Goal: Transaction & Acquisition: Purchase product/service

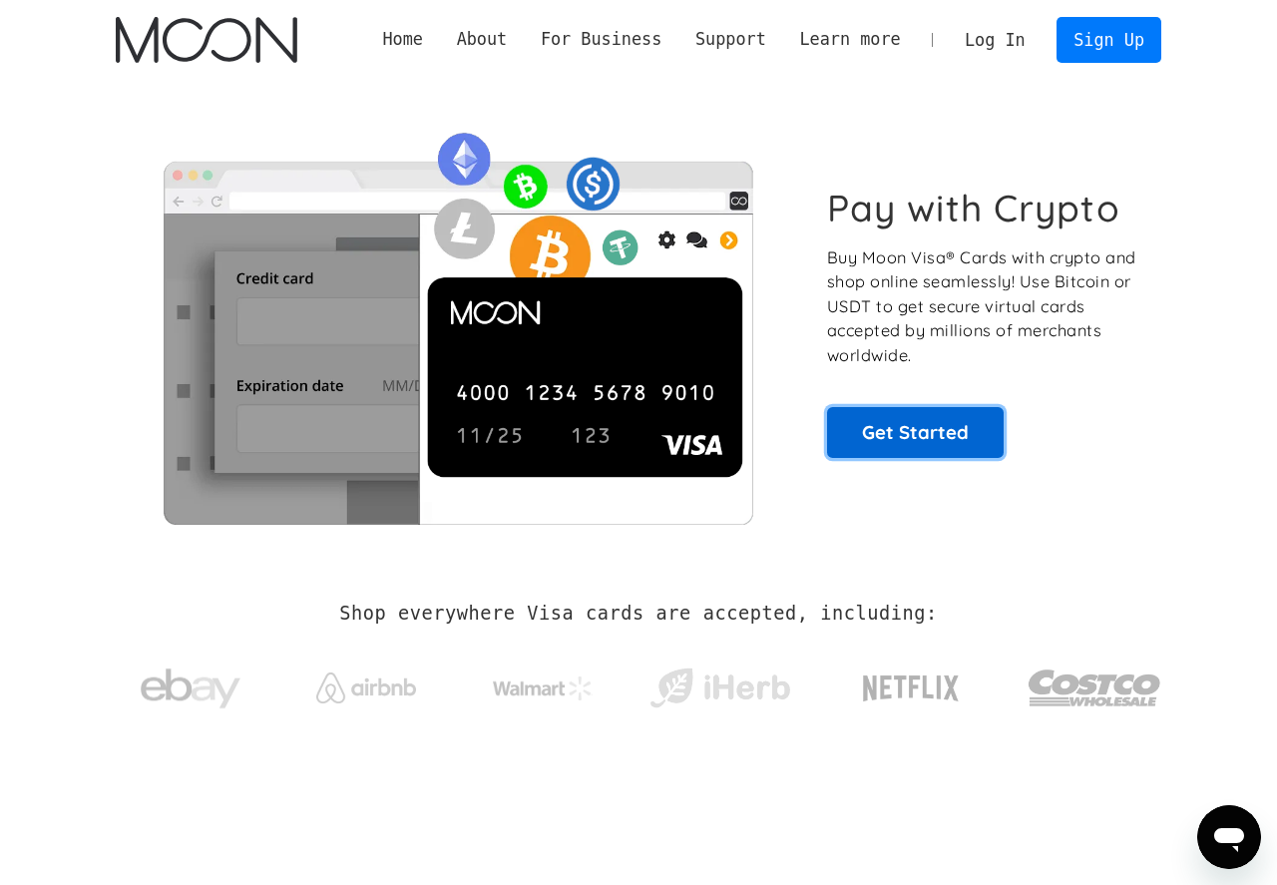
click at [940, 448] on link "Get Started" at bounding box center [915, 432] width 177 height 50
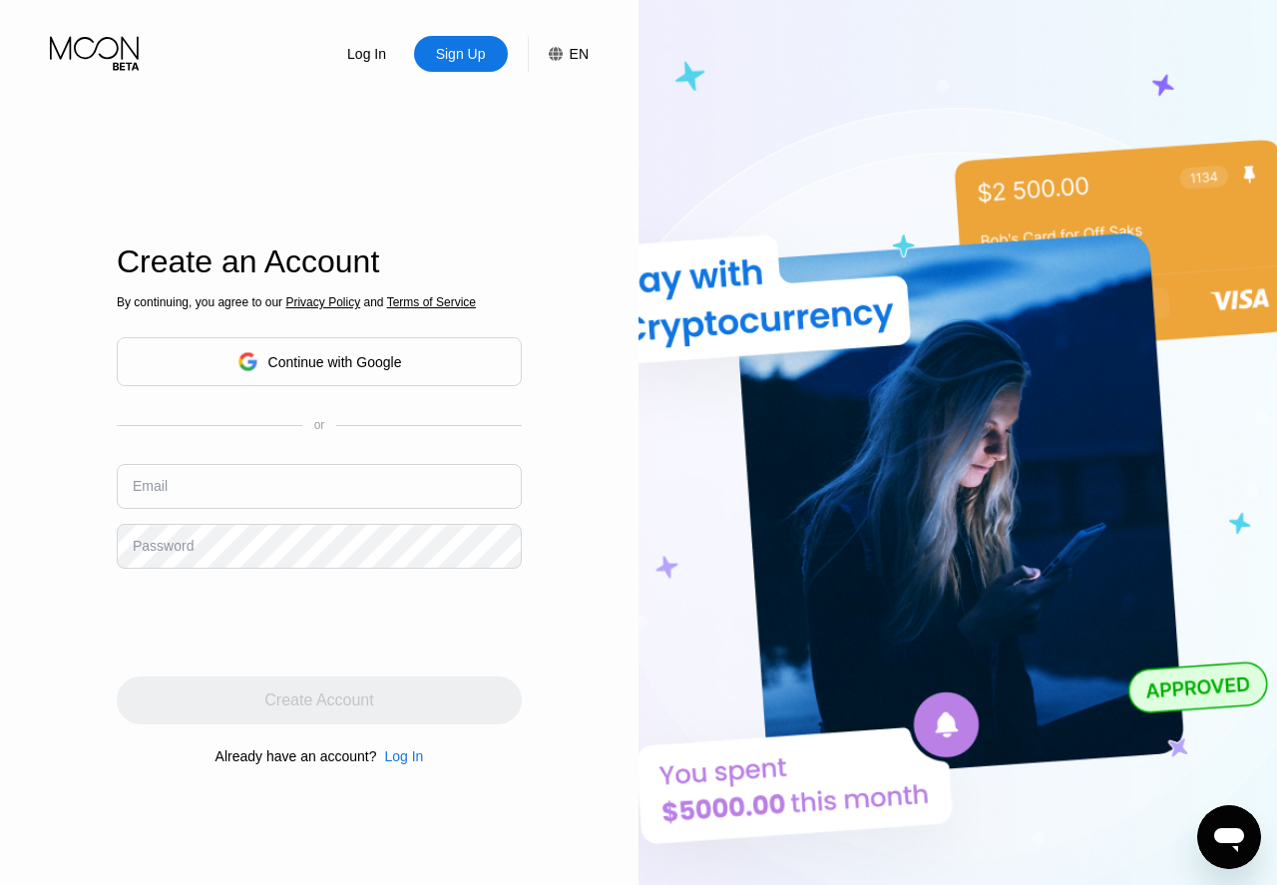
click at [203, 495] on input "text" at bounding box center [319, 486] width 405 height 45
paste input "sekikog743@bitfami.com"
type input "sekikog743@bitfami.com"
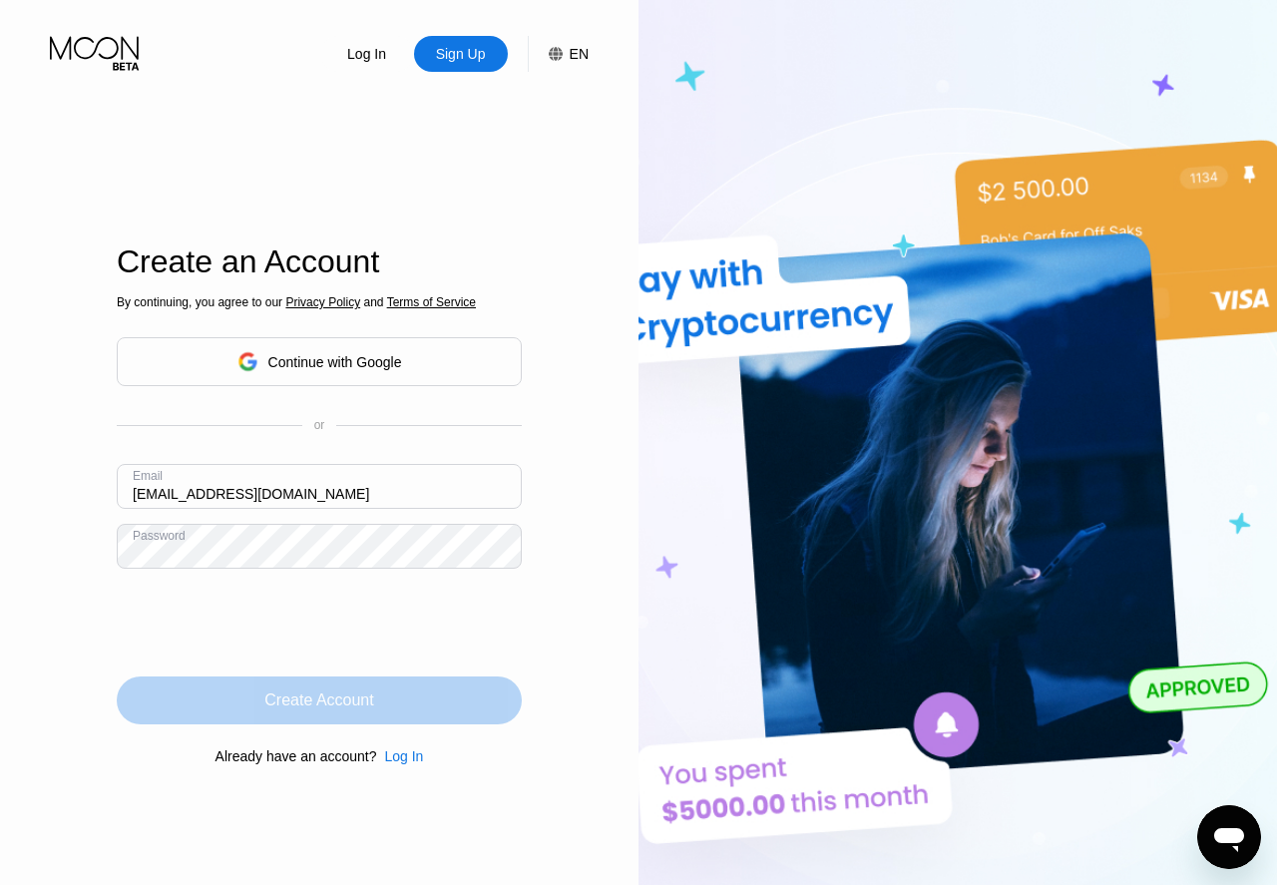
click at [319, 707] on div "Create Account" at bounding box center [318, 700] width 109 height 20
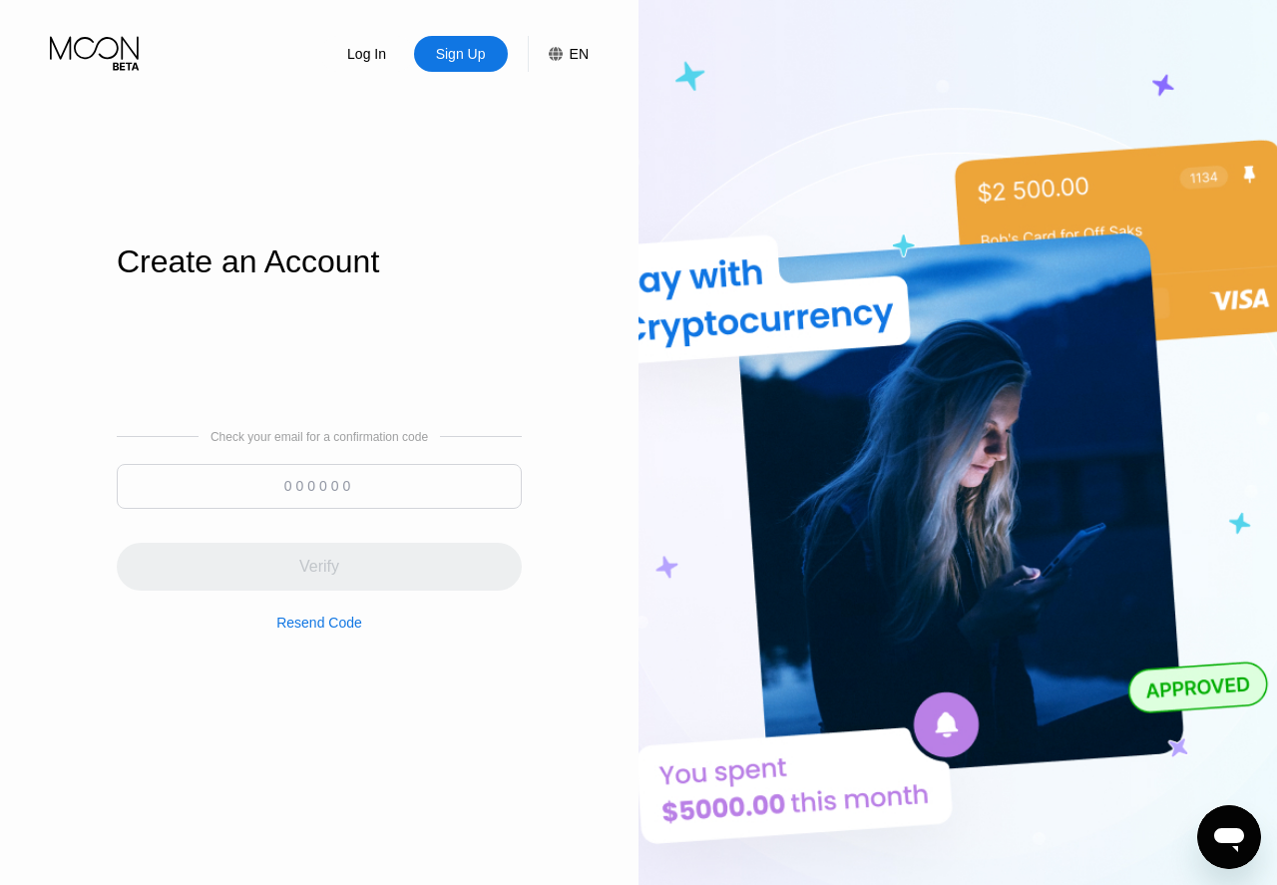
click at [292, 479] on input at bounding box center [319, 486] width 405 height 45
paste input "176737"
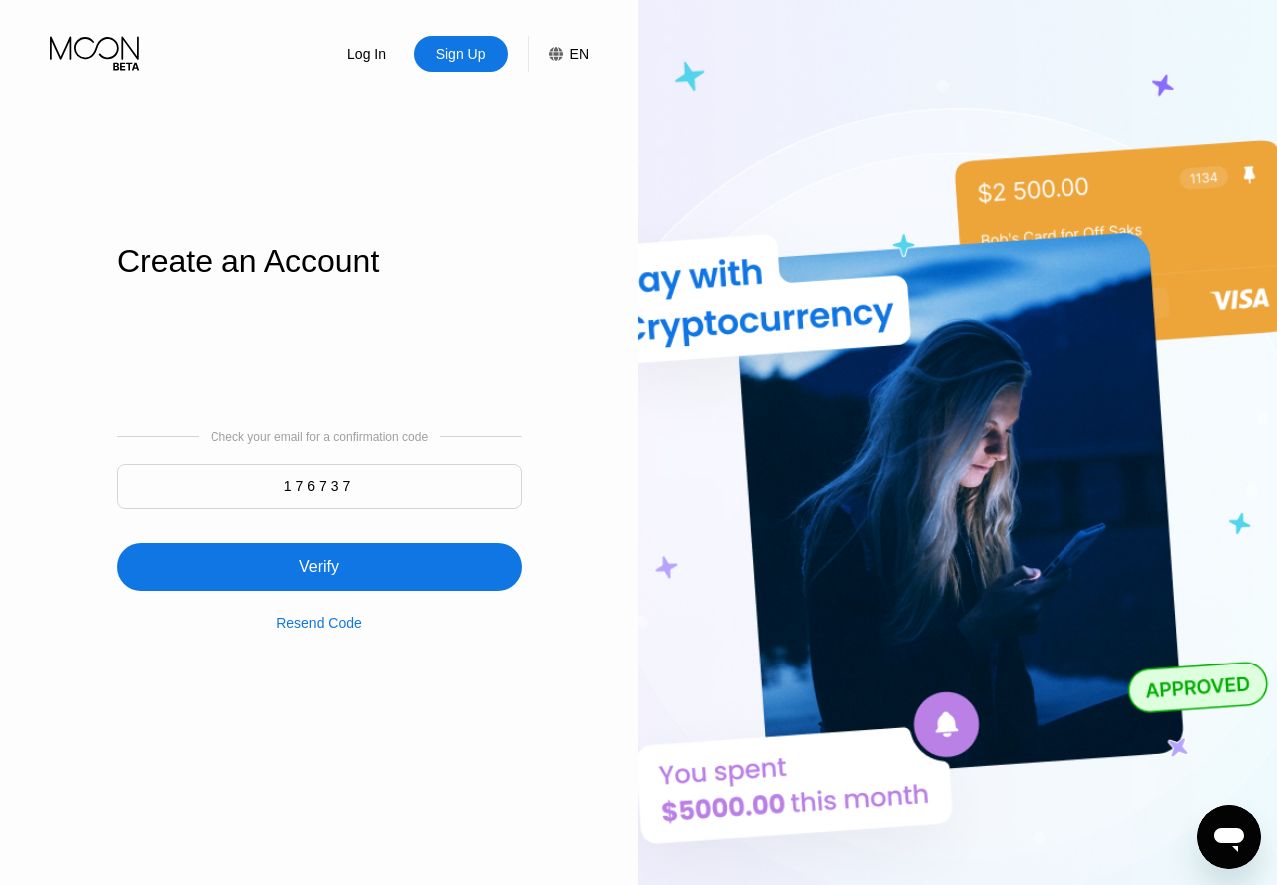
type input "176737"
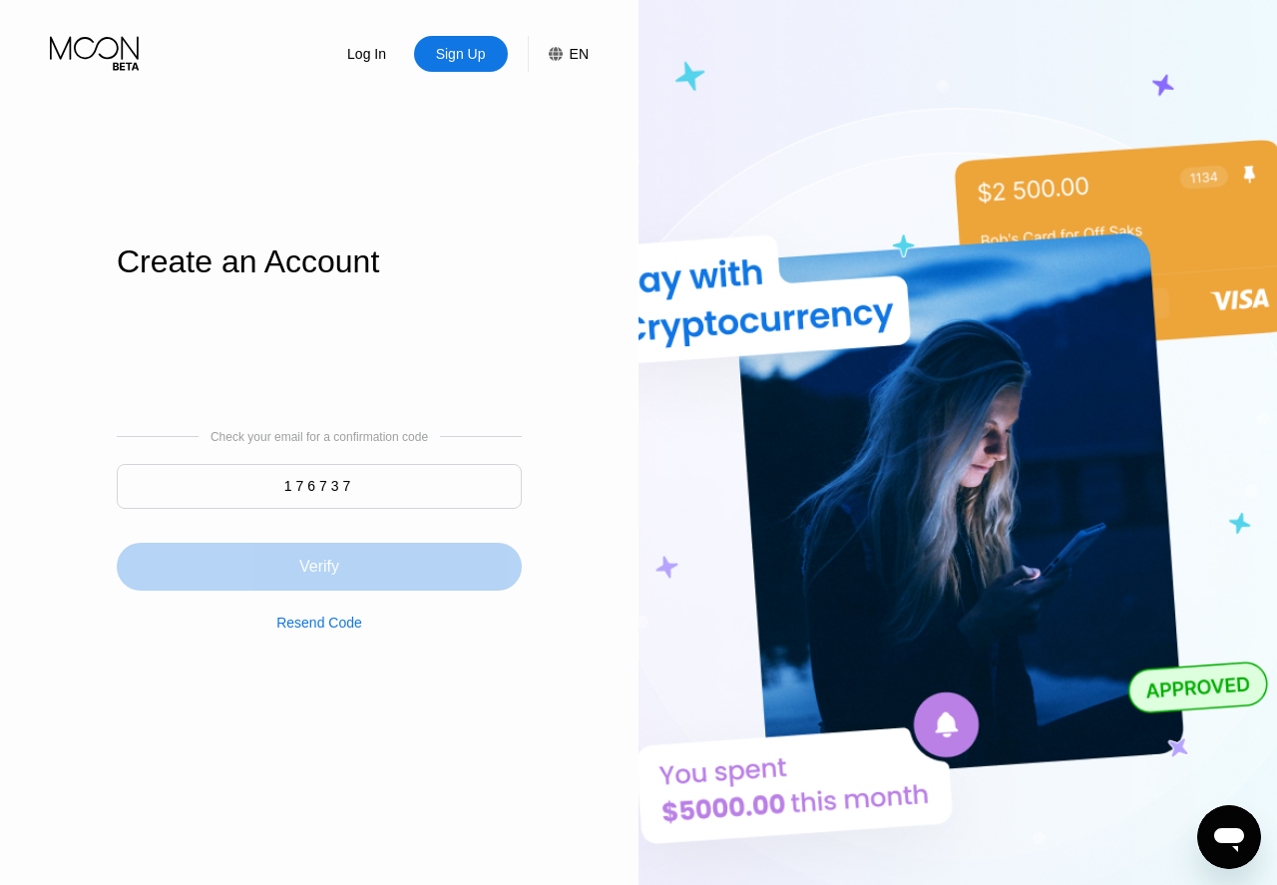
click at [342, 569] on div "Verify" at bounding box center [319, 567] width 405 height 48
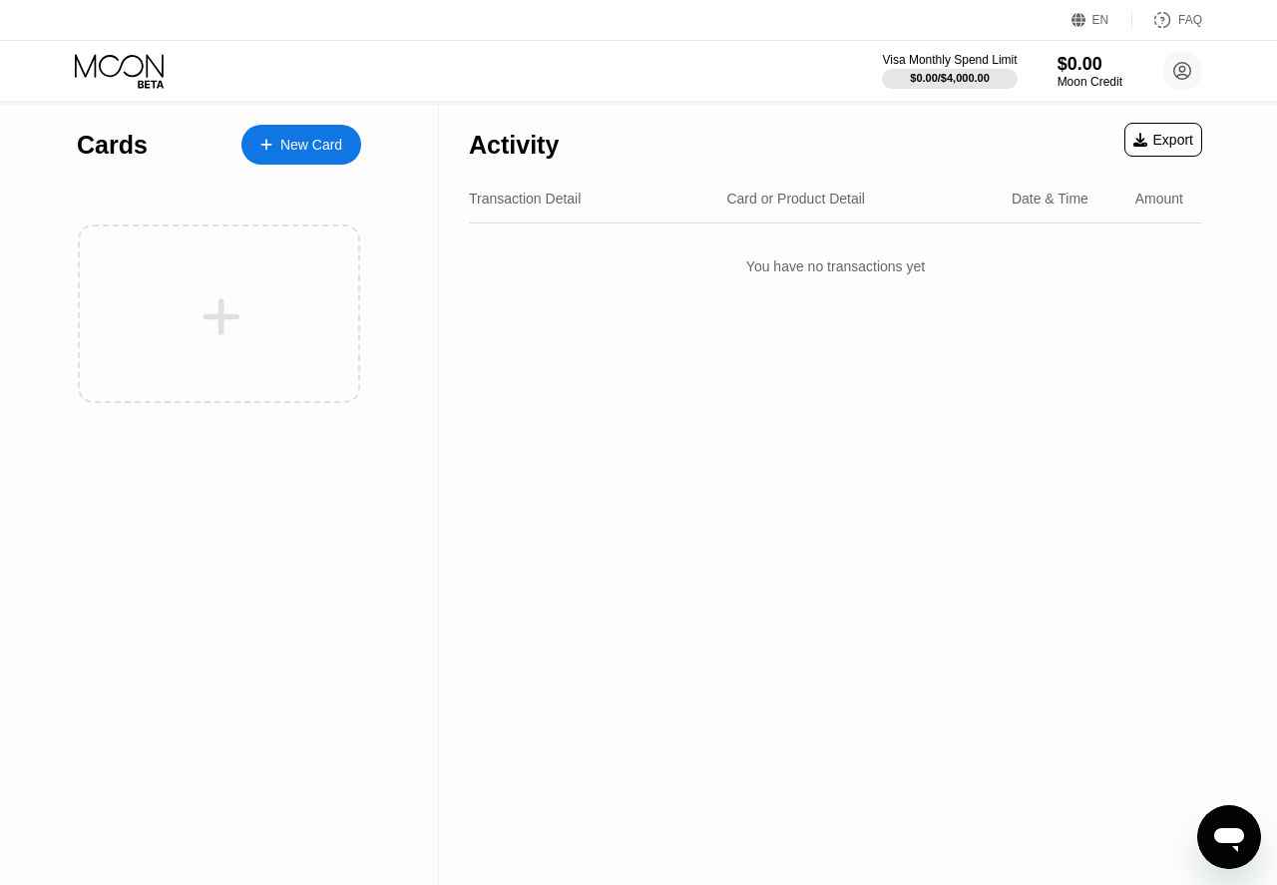
click at [296, 145] on div "New Card" at bounding box center [311, 145] width 62 height 17
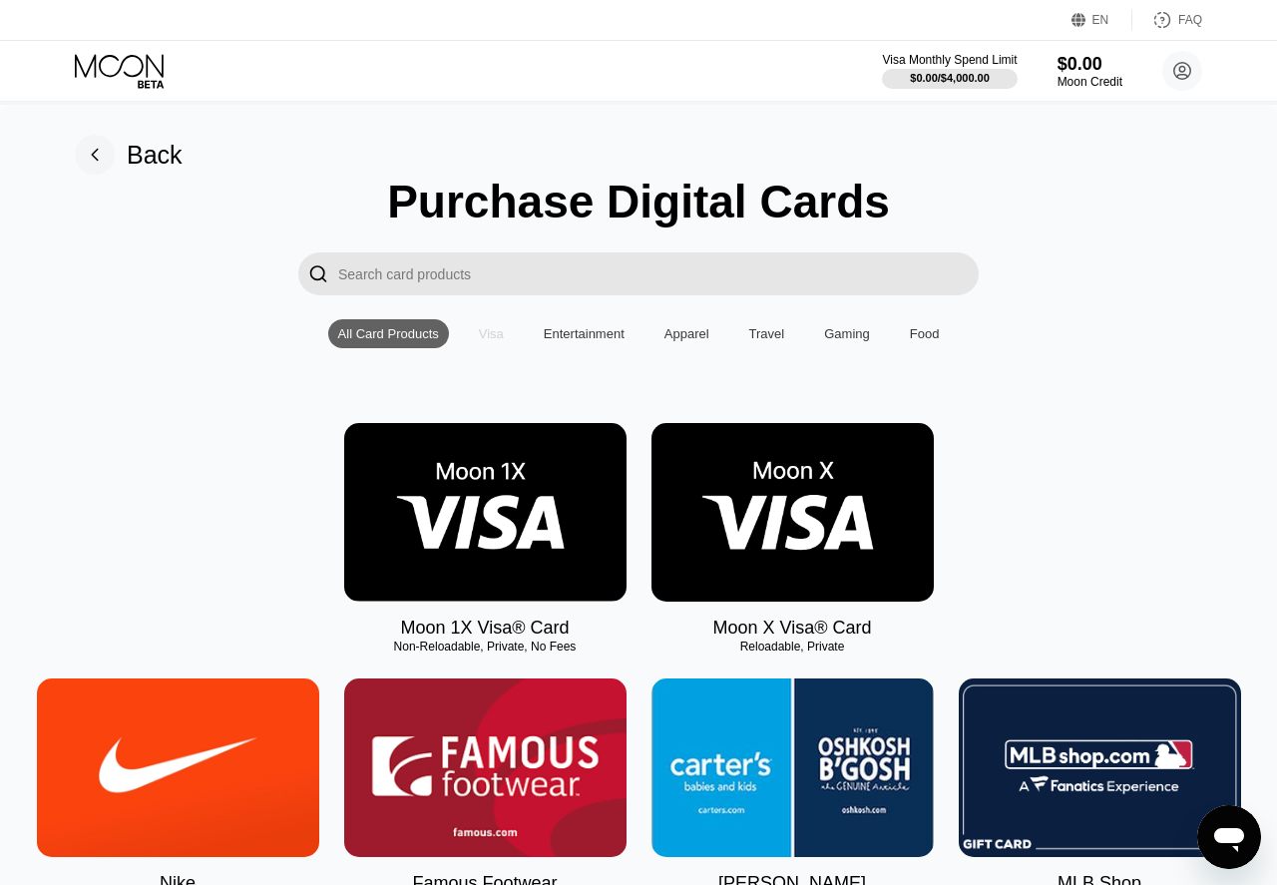
click at [497, 341] on div "Visa" at bounding box center [491, 333] width 25 height 15
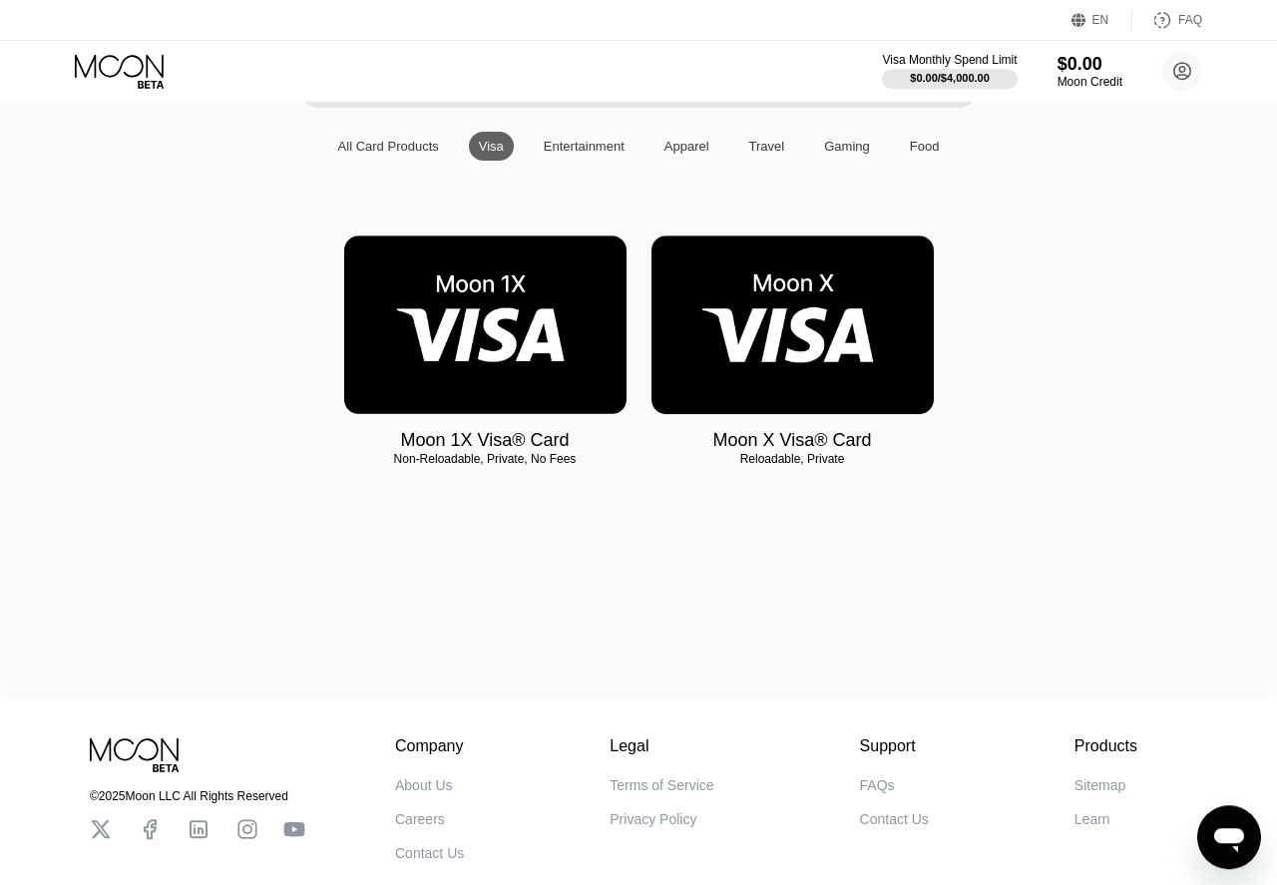
scroll to position [189, 0]
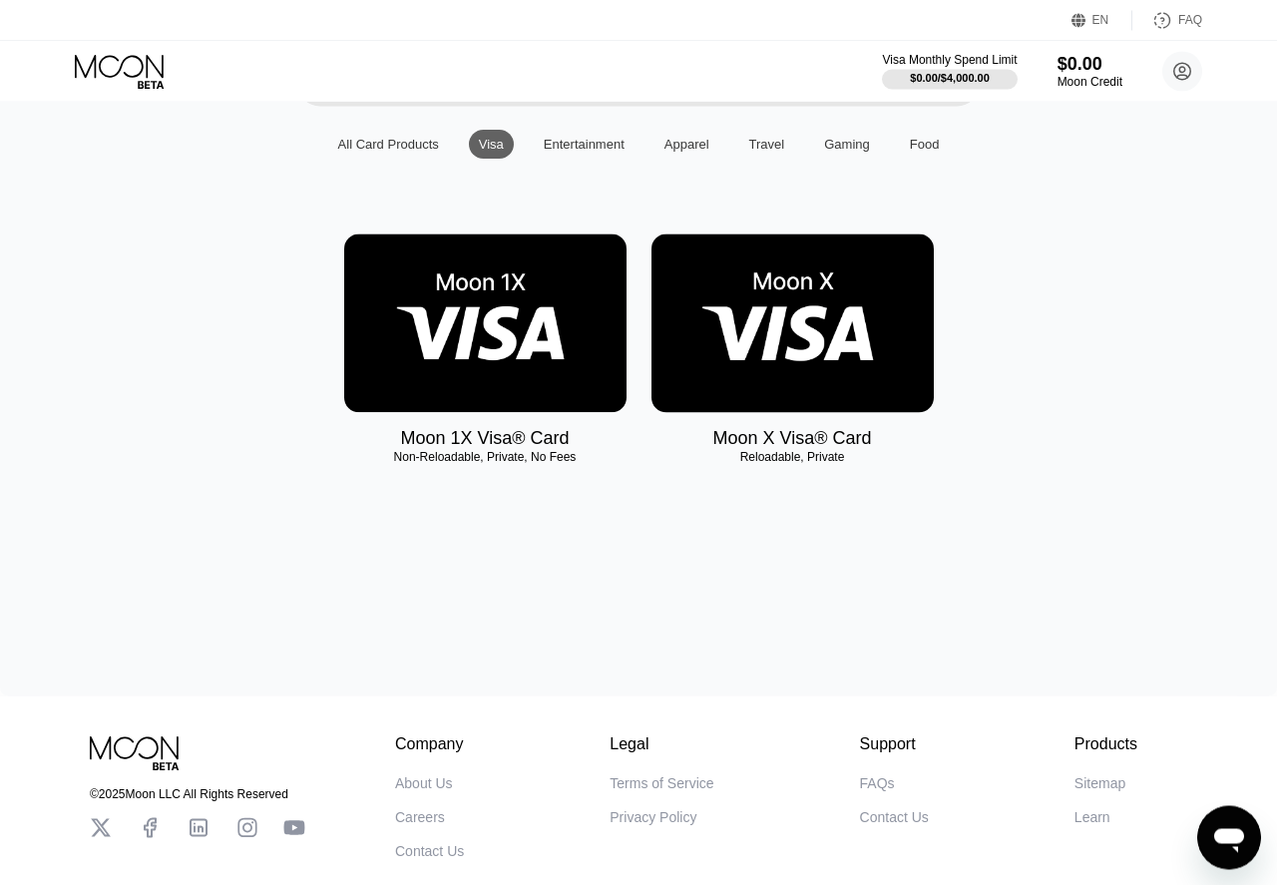
click at [503, 353] on img at bounding box center [485, 322] width 282 height 179
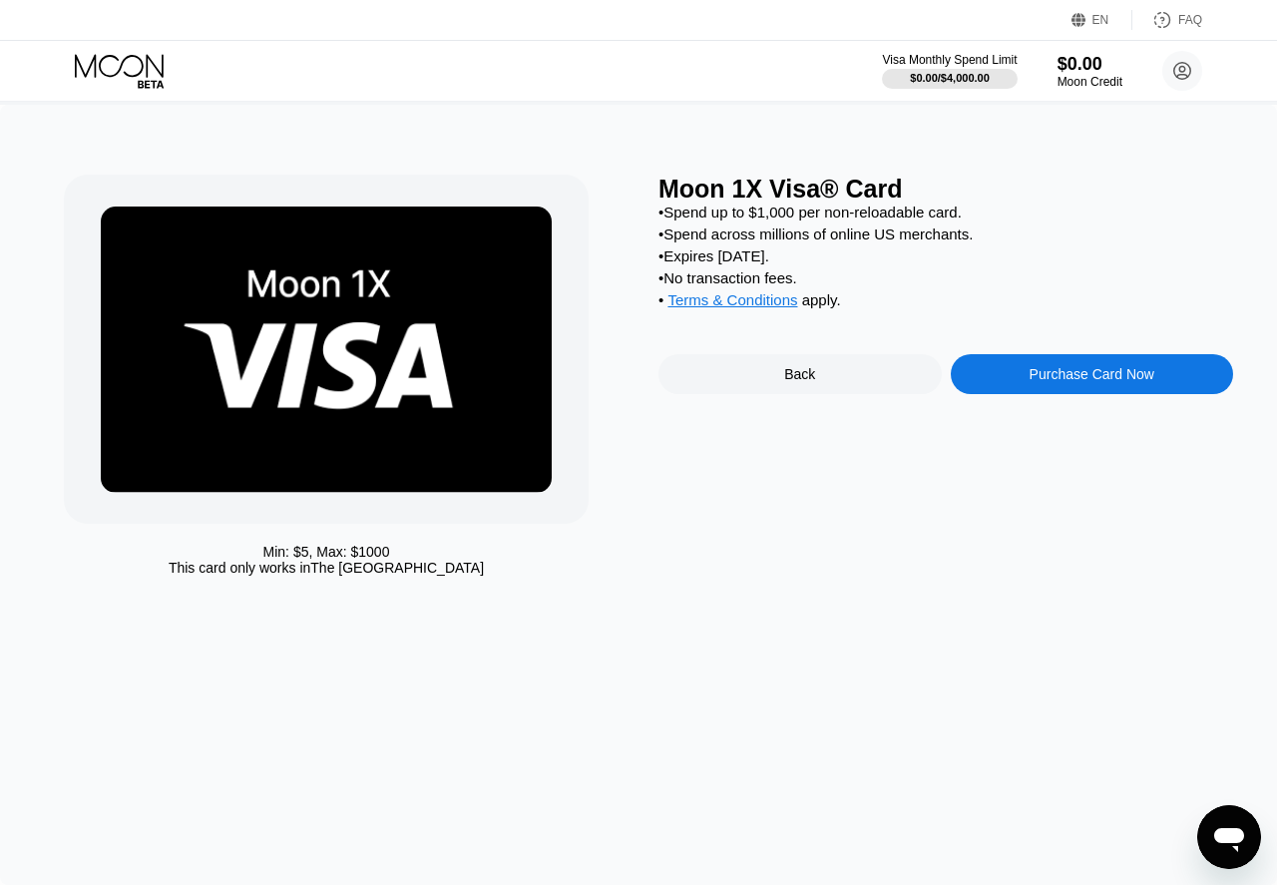
click at [1074, 394] on div "Purchase Card Now" at bounding box center [1091, 374] width 283 height 40
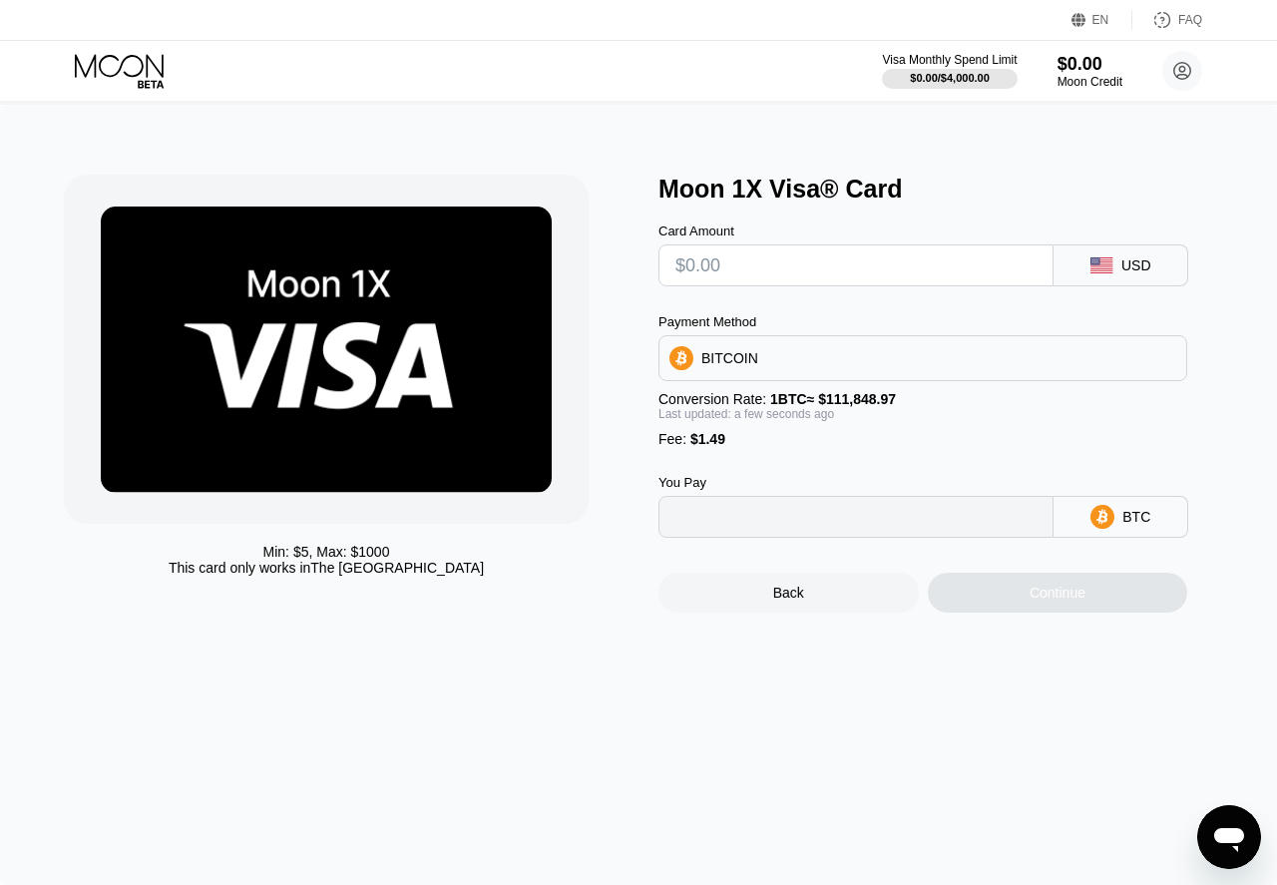
type input "0"
click at [781, 378] on div "BITCOIN" at bounding box center [922, 358] width 527 height 40
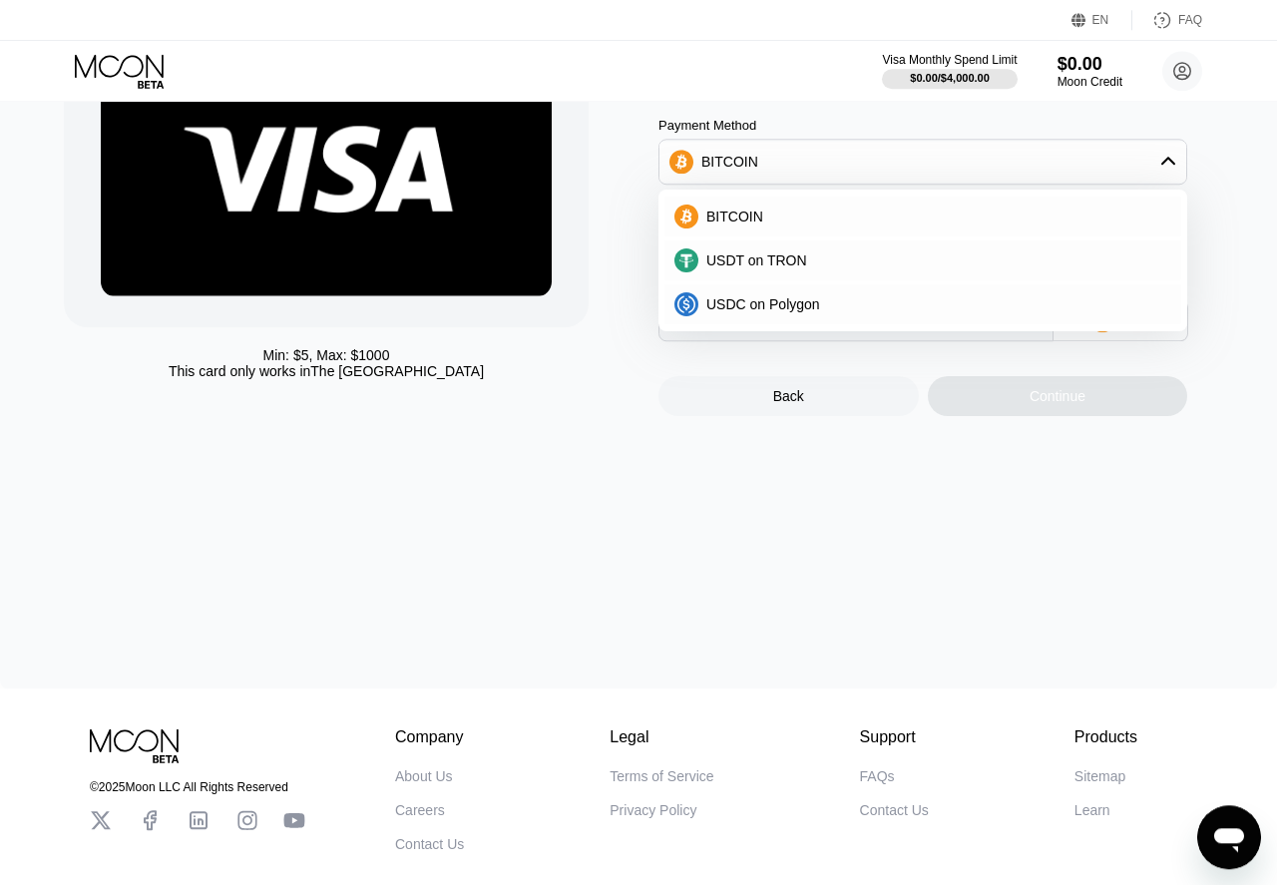
scroll to position [192, 0]
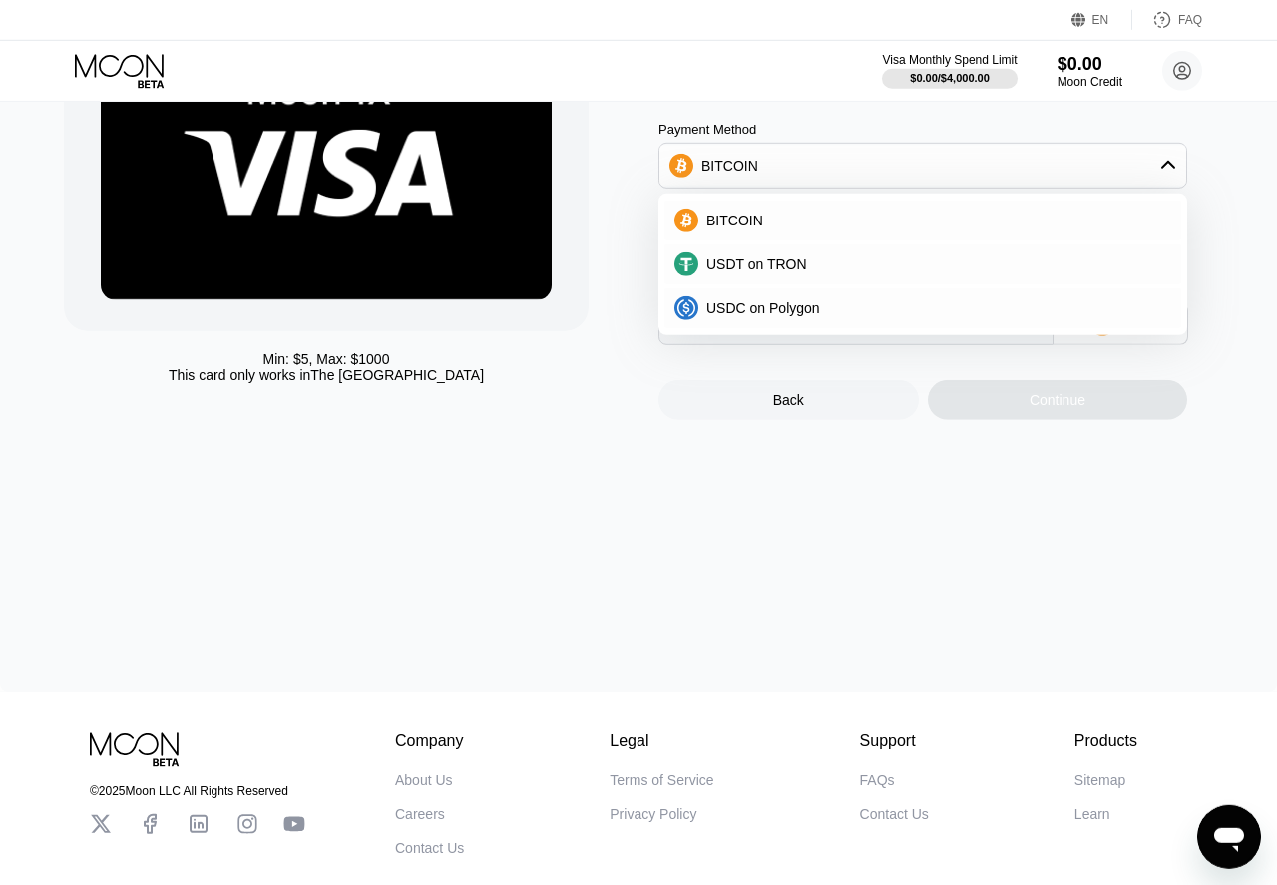
click at [788, 474] on div "Min: $ 5 , Max: $ 1000 This card only works in The United States Moon 1X Visa® …" at bounding box center [638, 302] width 1277 height 780
